Goal: Download file/media

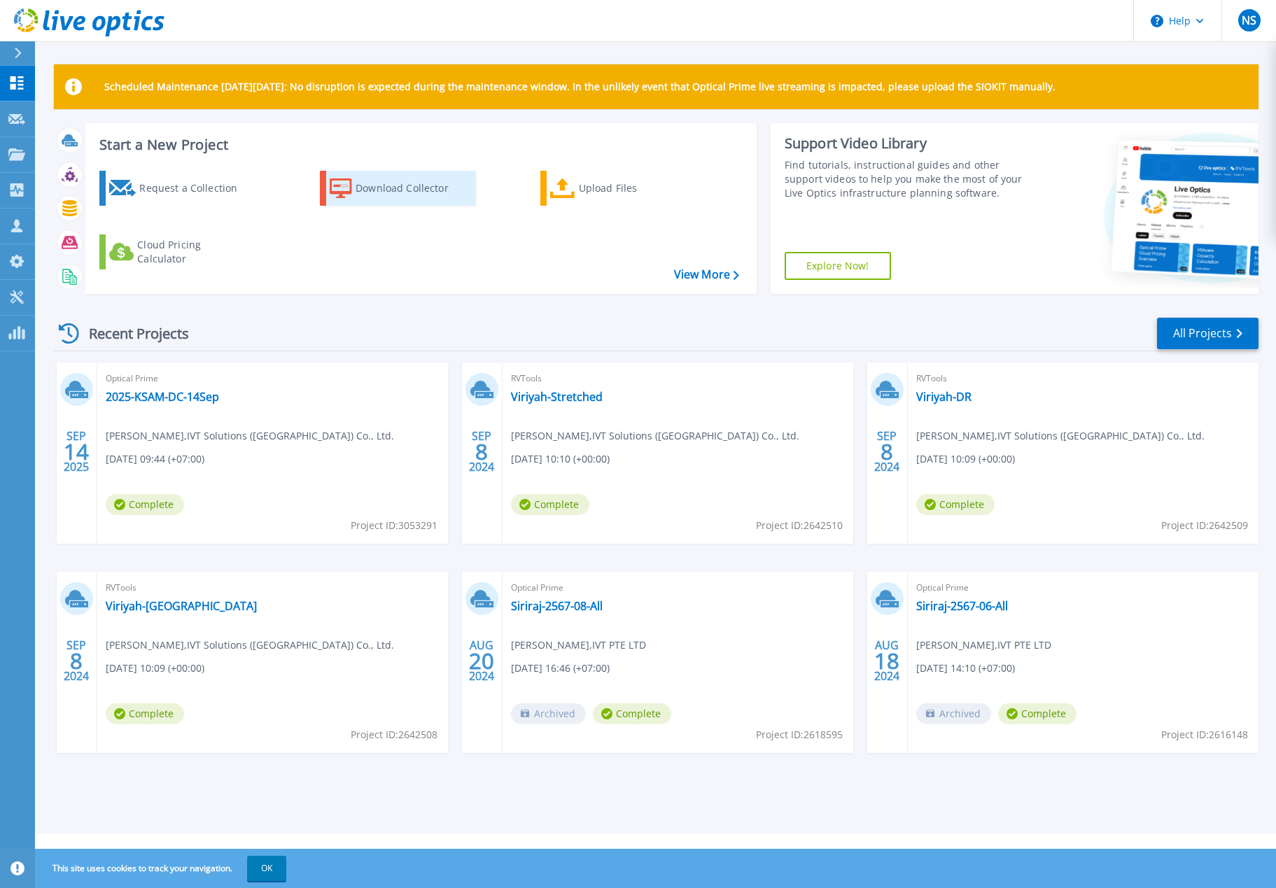
click at [419, 197] on div "Download Collector" at bounding box center [412, 188] width 112 height 28
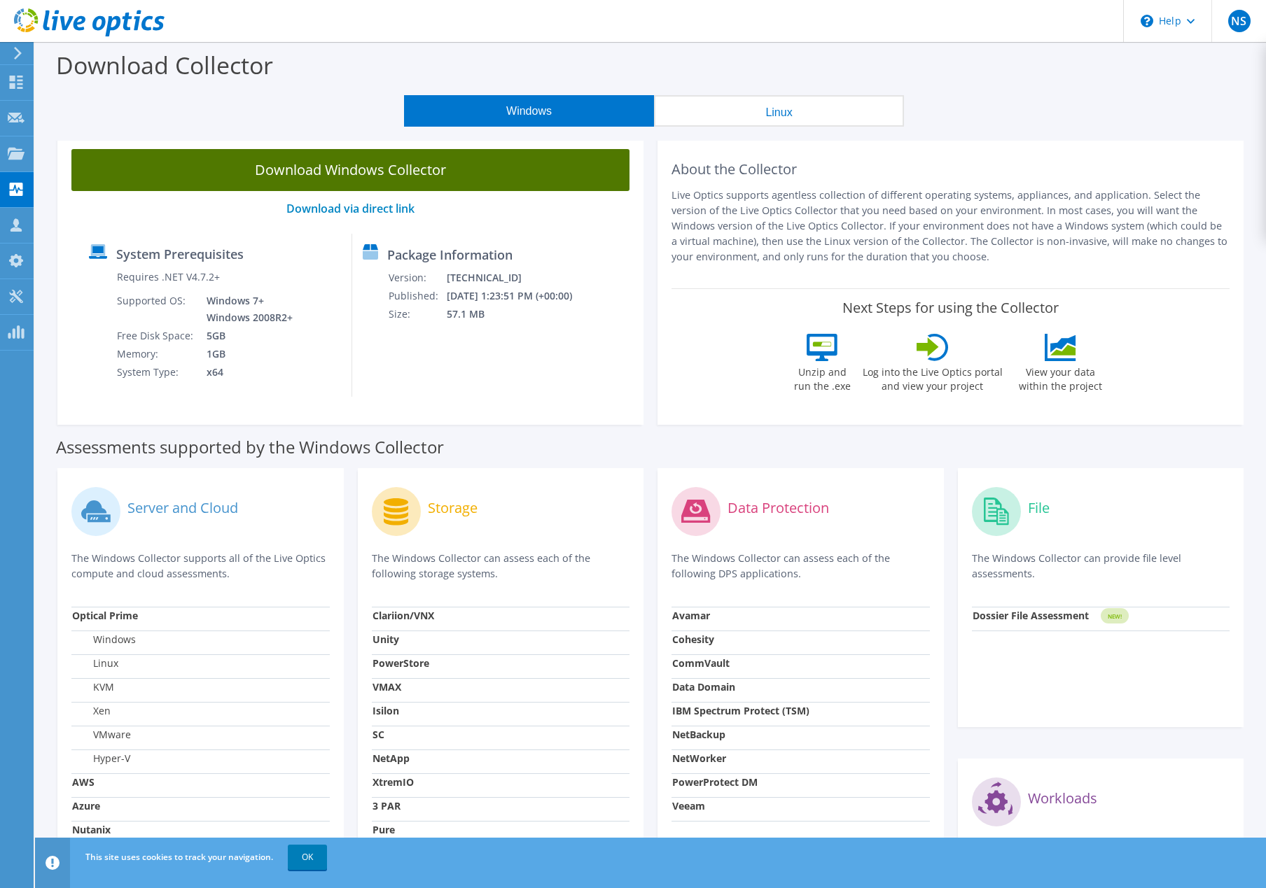
click at [469, 186] on link "Download Windows Collector" at bounding box center [350, 170] width 558 height 42
